Goal: Navigation & Orientation: Find specific page/section

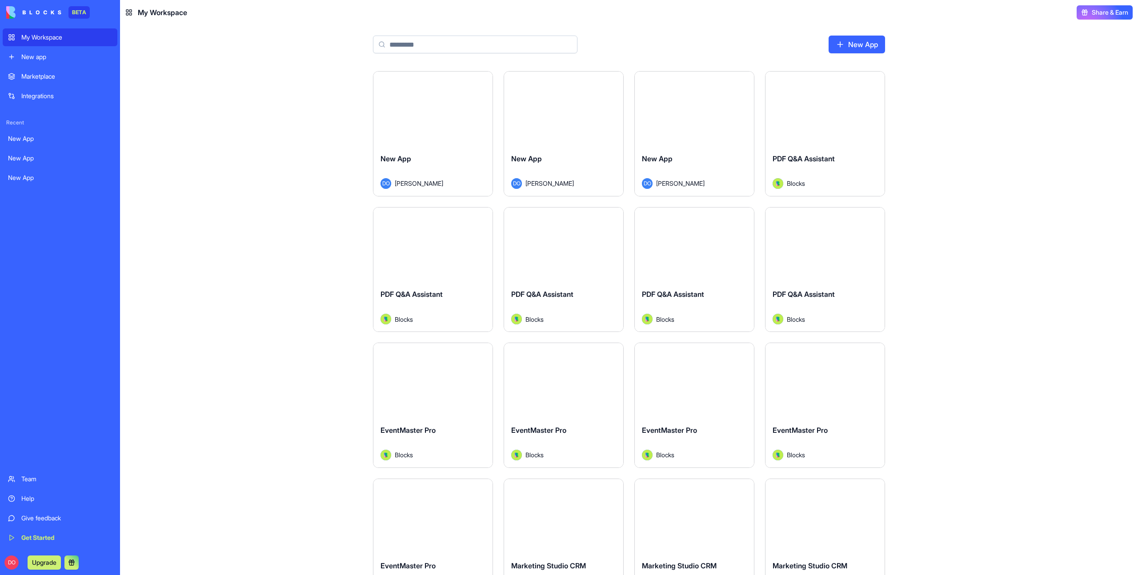
click at [72, 77] on div "Marketplace" at bounding box center [66, 76] width 91 height 9
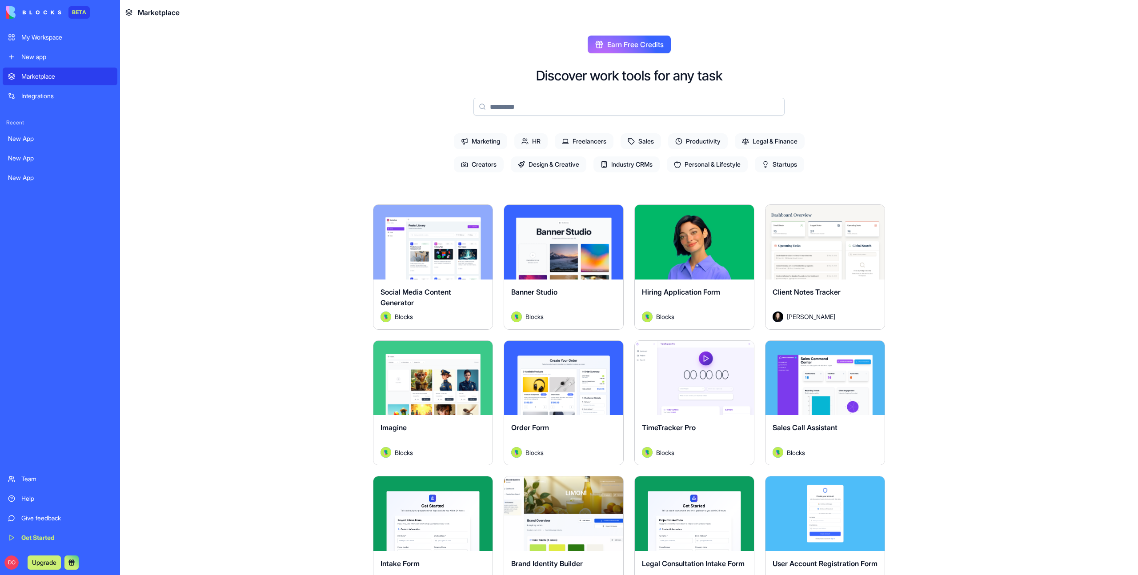
click at [195, 201] on main "Earn Free Credits Discover work tools for any task Marketing HR Freelancers Sal…" at bounding box center [629, 300] width 1018 height 550
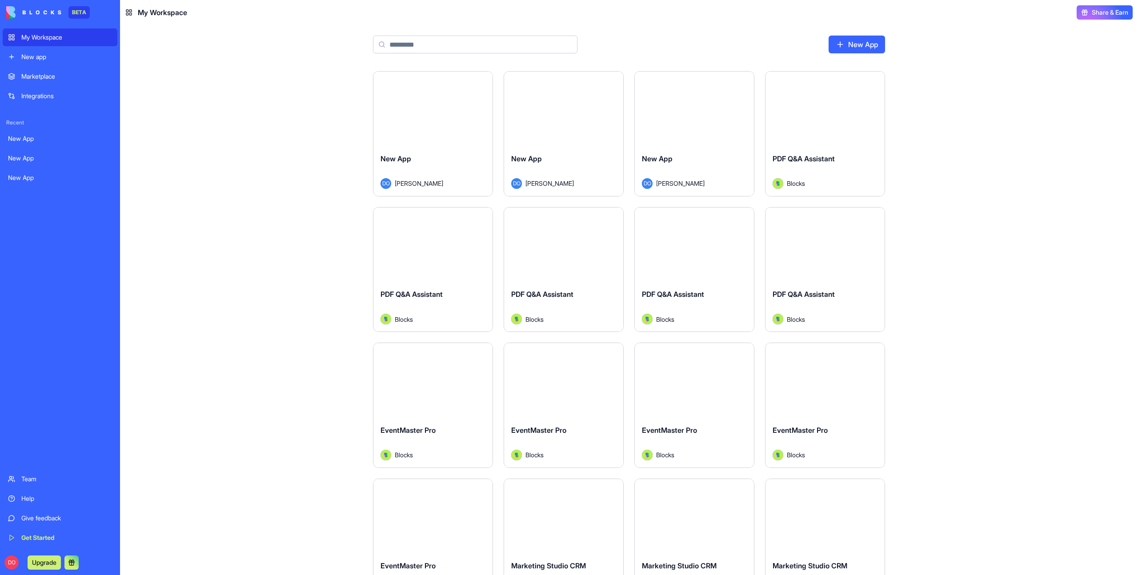
click at [485, 50] on input at bounding box center [475, 45] width 204 height 18
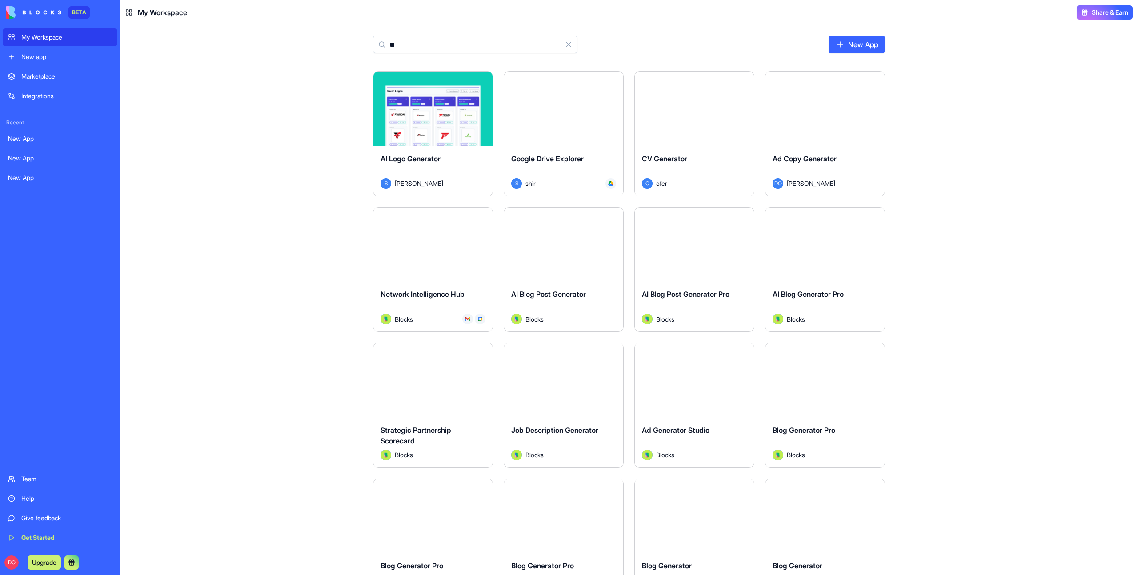
type input "*"
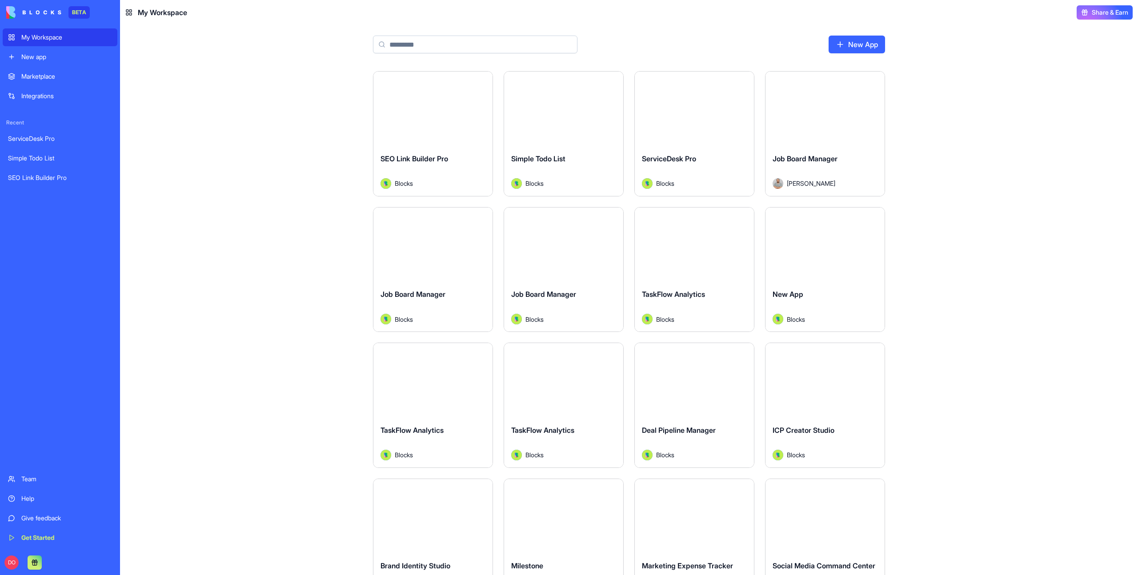
click at [411, 43] on input at bounding box center [475, 45] width 204 height 18
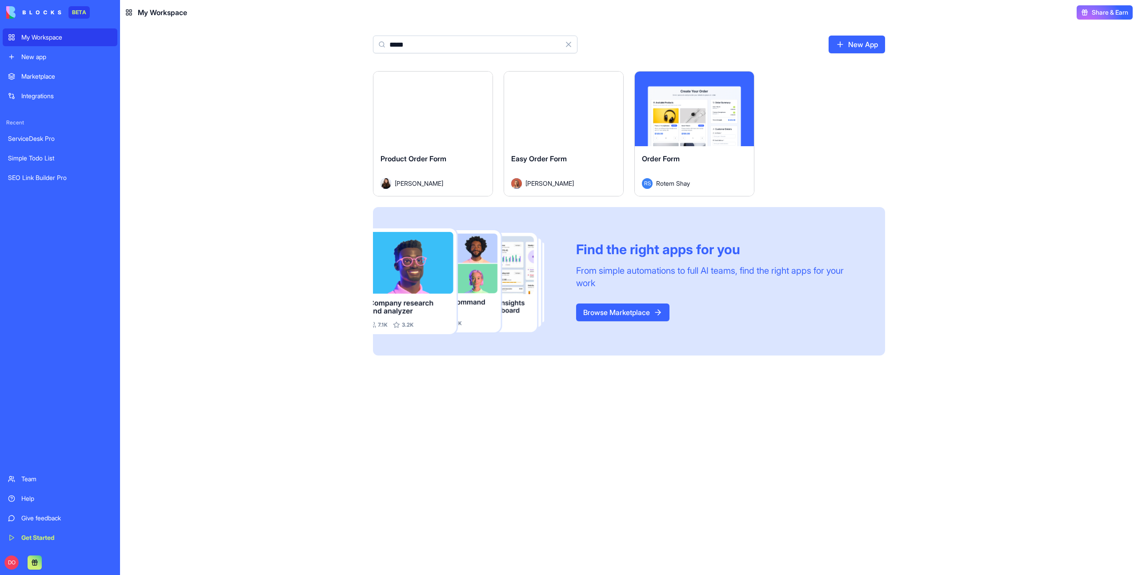
click at [455, 39] on input "*****" at bounding box center [475, 45] width 204 height 18
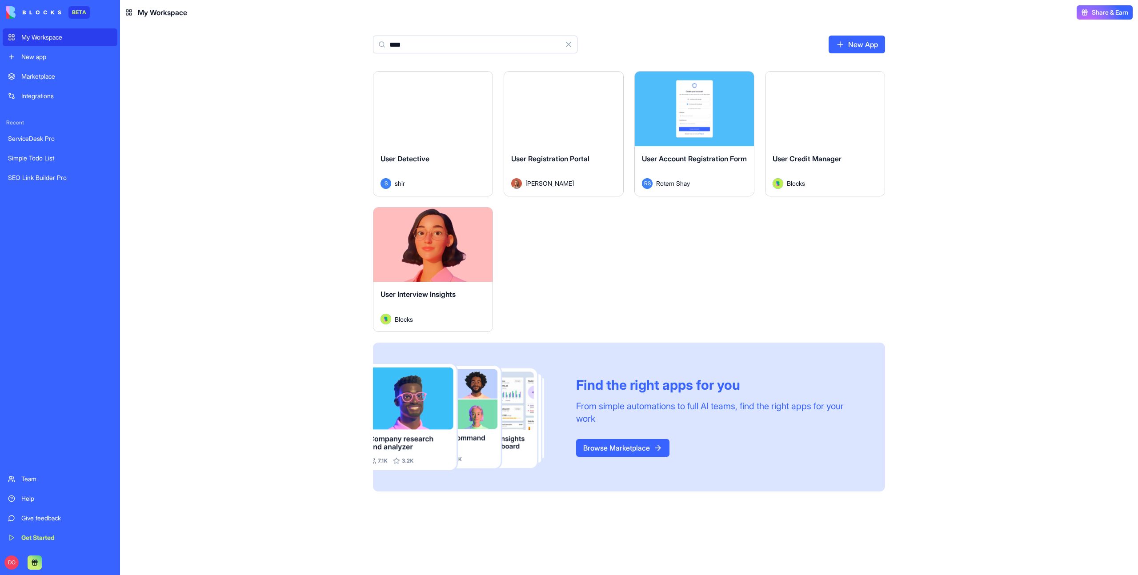
type input "****"
click at [238, 173] on div "Launch User Detective S shir Launch User Registration Portal Marina Sokolov Lau…" at bounding box center [629, 323] width 1018 height 504
click at [236, 172] on div "Launch User Detective S shir Launch User Registration Portal Marina Sokolov Lau…" at bounding box center [629, 323] width 1018 height 504
click at [55, 90] on link "Integrations" at bounding box center [60, 96] width 115 height 18
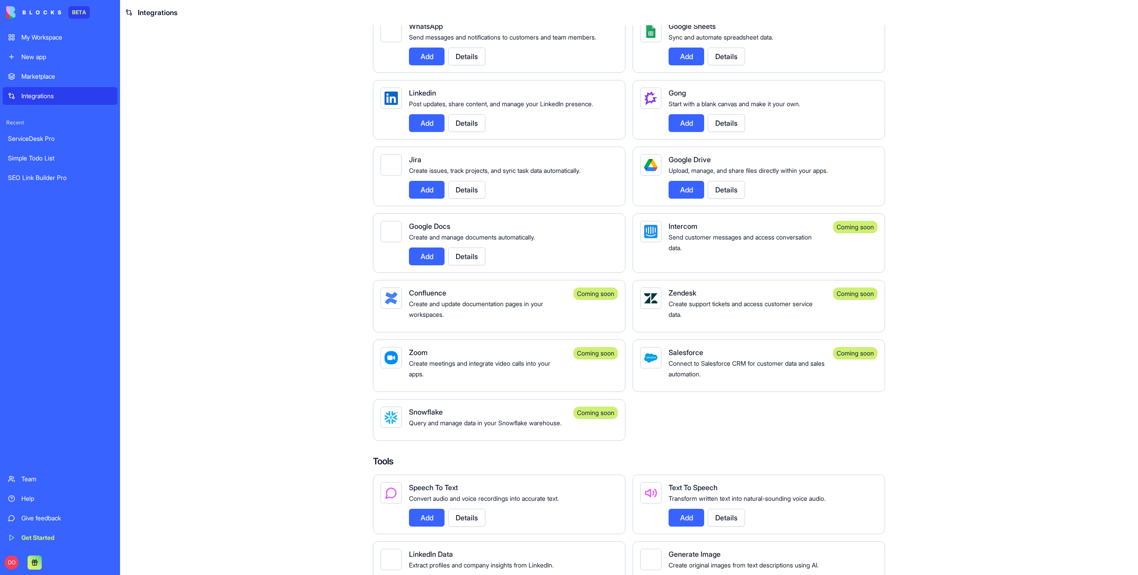
scroll to position [451, 0]
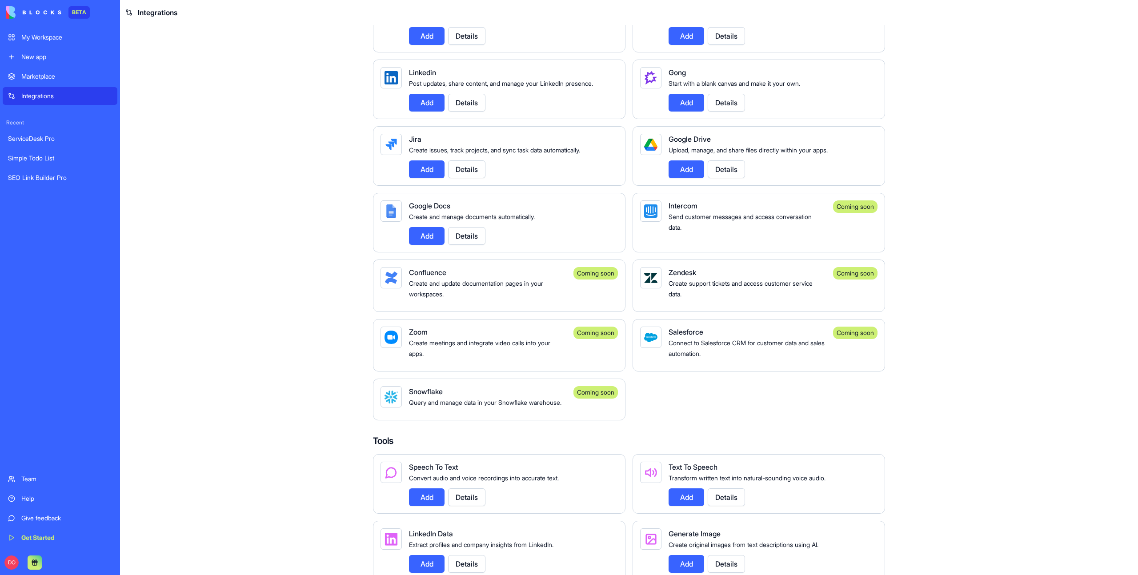
click at [287, 299] on main "Integrations Manage your connected services and discover new integrations Integ…" at bounding box center [629, 300] width 1018 height 550
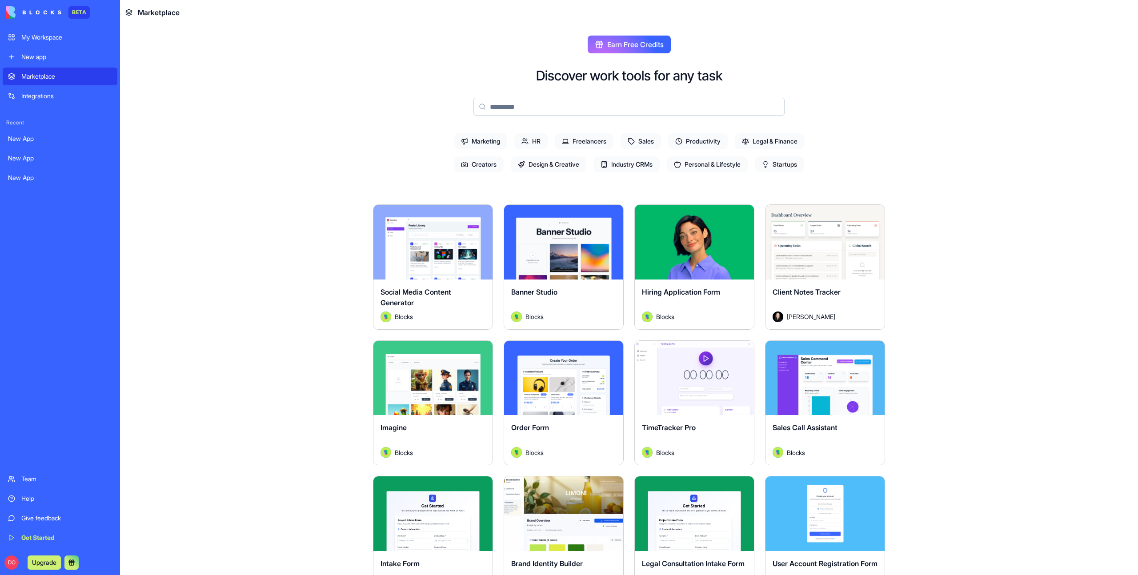
click at [968, 287] on main "Earn Free Credits Discover work tools for any task Marketing HR Freelancers Sal…" at bounding box center [629, 300] width 1018 height 550
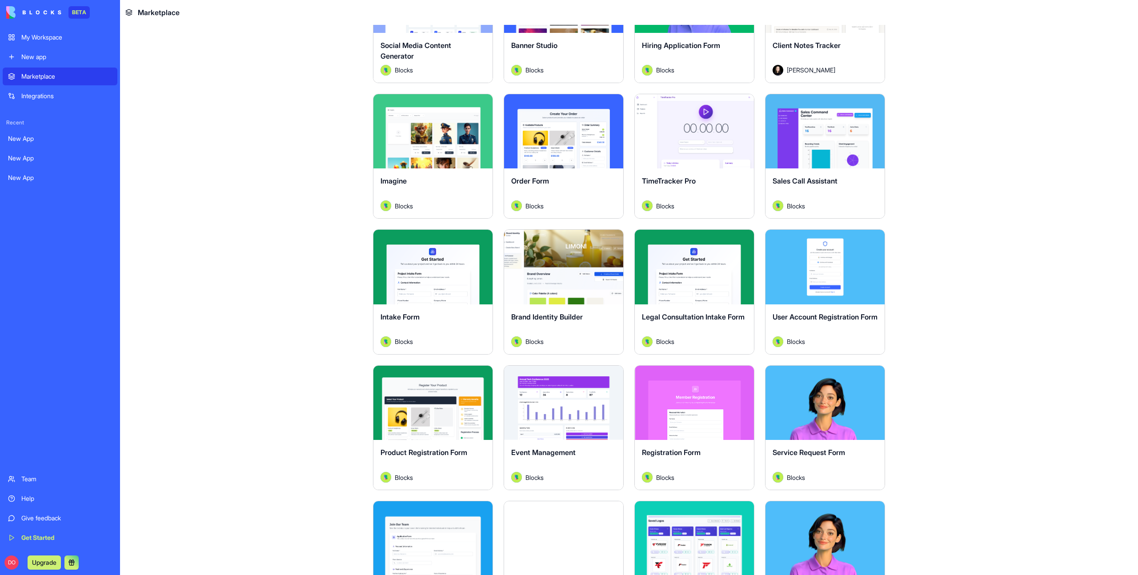
scroll to position [269, 0]
